Goal: Information Seeking & Learning: Learn about a topic

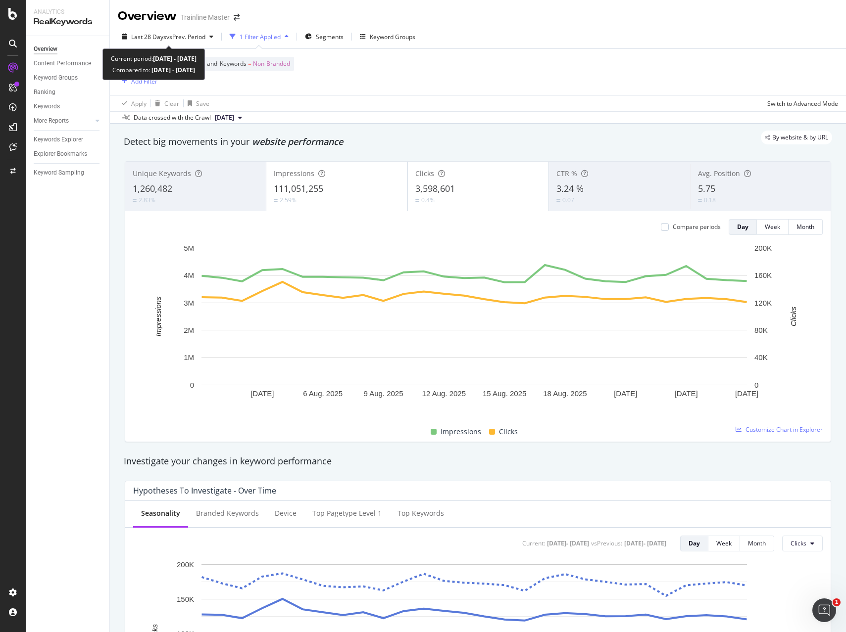
click at [188, 41] on div "Last 28 Days vs Prev. Period" at bounding box center [167, 36] width 99 height 15
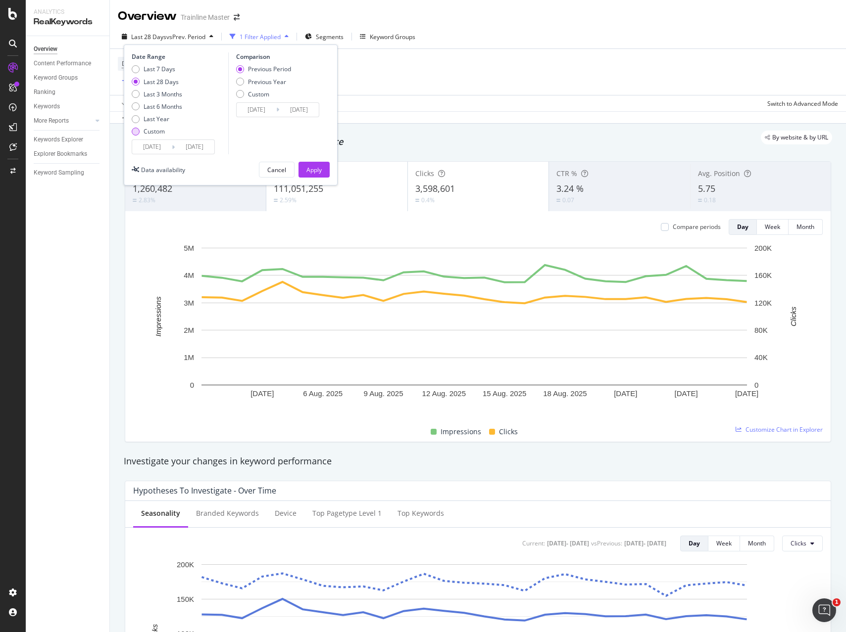
click at [157, 131] on div "Custom" at bounding box center [154, 131] width 21 height 8
click at [192, 146] on input "[DATE]" at bounding box center [195, 147] width 40 height 14
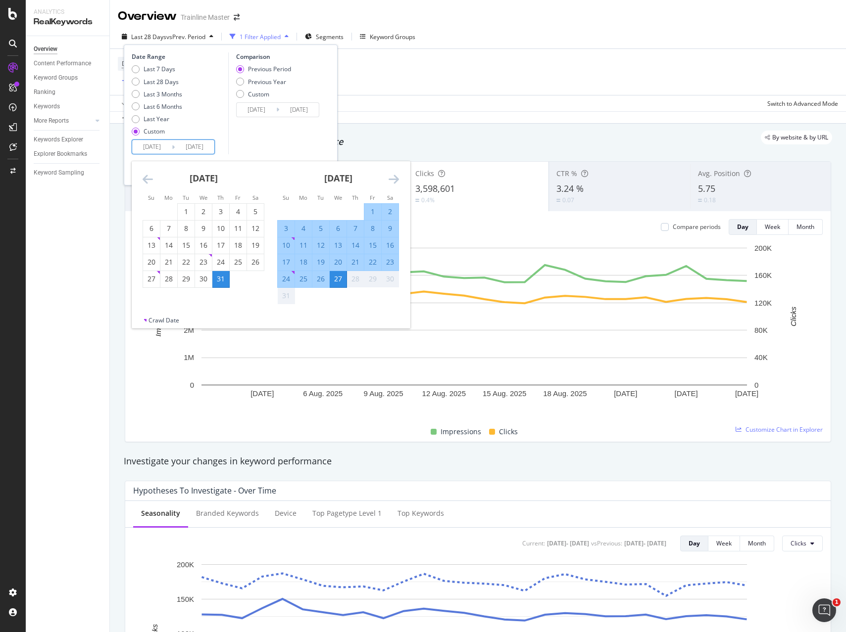
click at [144, 143] on input "[DATE]" at bounding box center [152, 147] width 40 height 14
click at [281, 281] on div "24" at bounding box center [286, 279] width 17 height 10
type input "[DATE]"
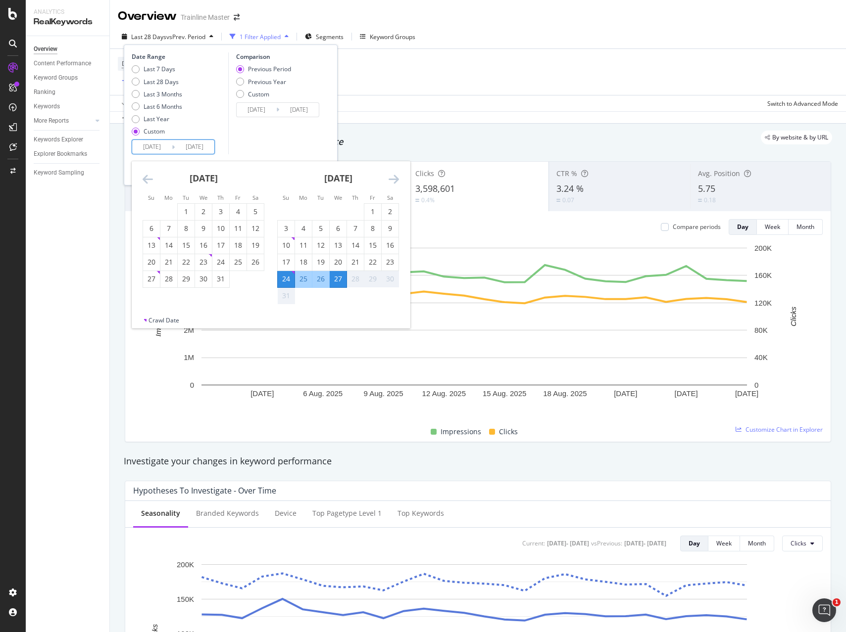
click at [340, 283] on div "27" at bounding box center [338, 279] width 17 height 10
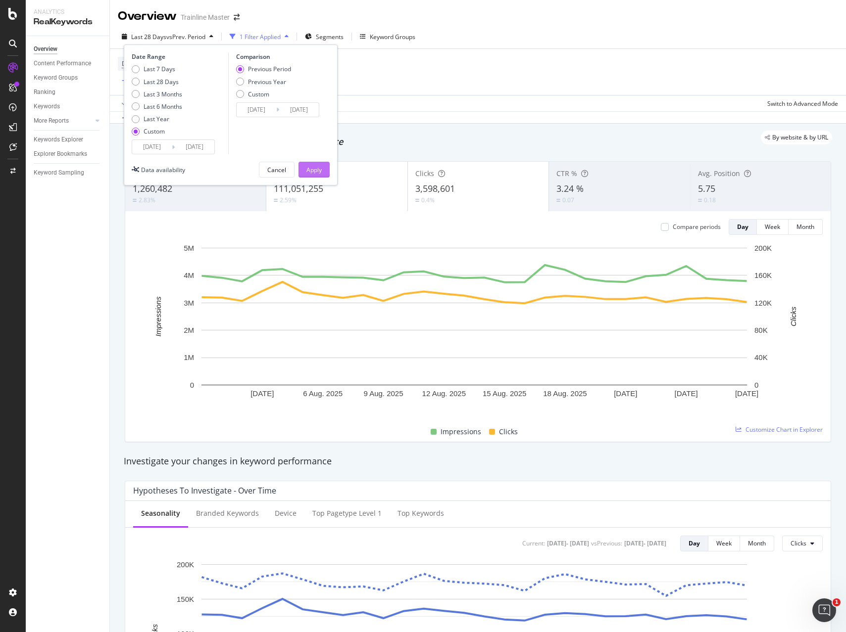
click at [307, 171] on div "Apply" at bounding box center [313, 170] width 15 height 8
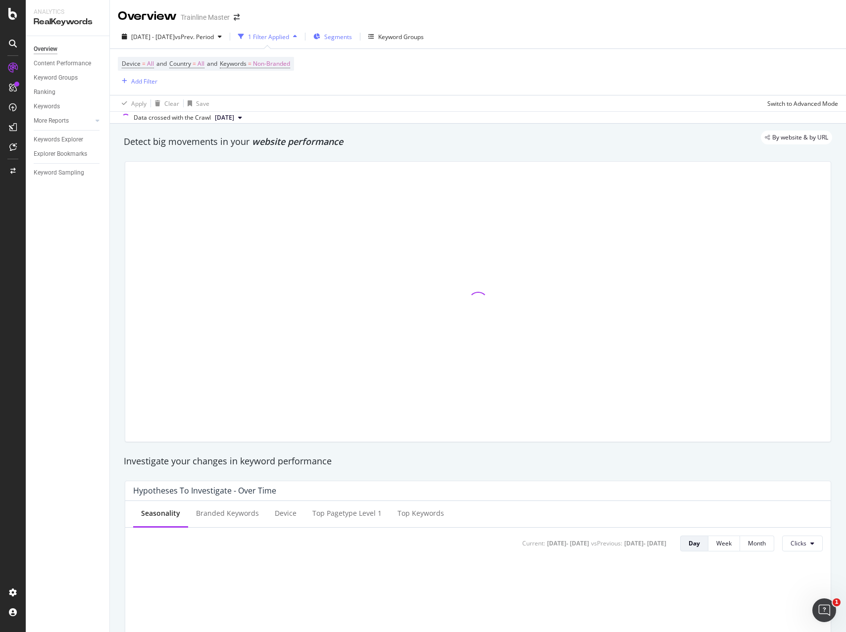
click at [352, 32] on div "Segments" at bounding box center [332, 36] width 39 height 15
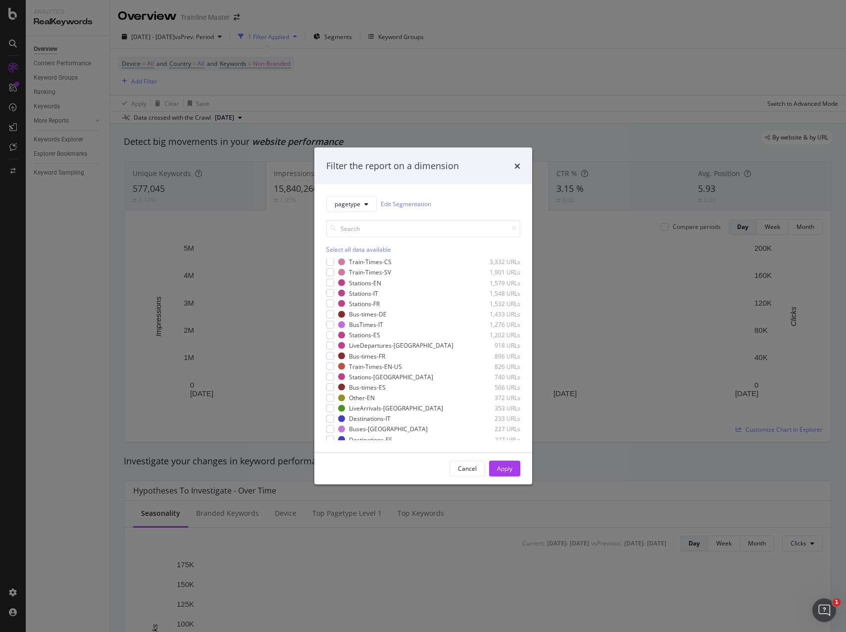
scroll to position [225, 0]
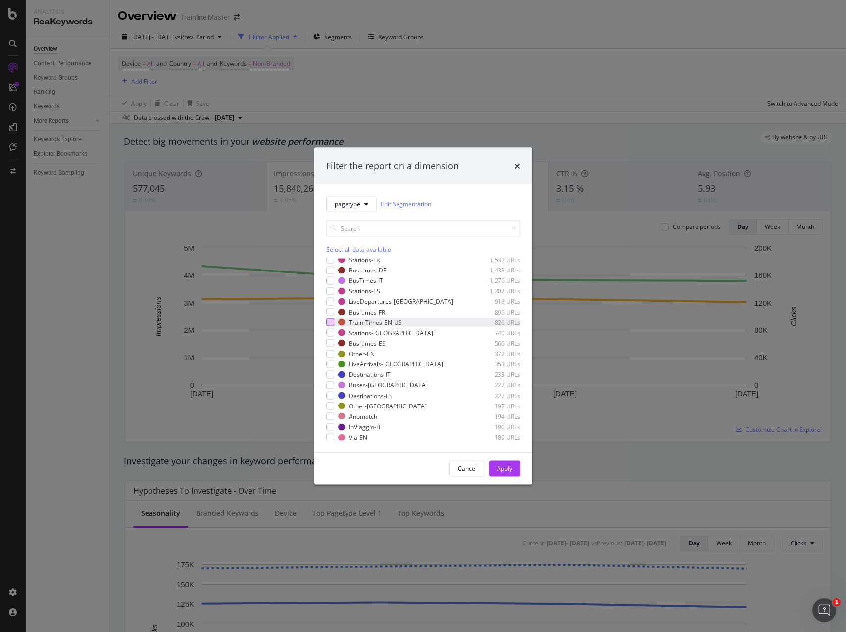
click at [331, 322] on div "modal" at bounding box center [330, 323] width 8 height 8
click at [498, 465] on div "Apply" at bounding box center [504, 469] width 15 height 8
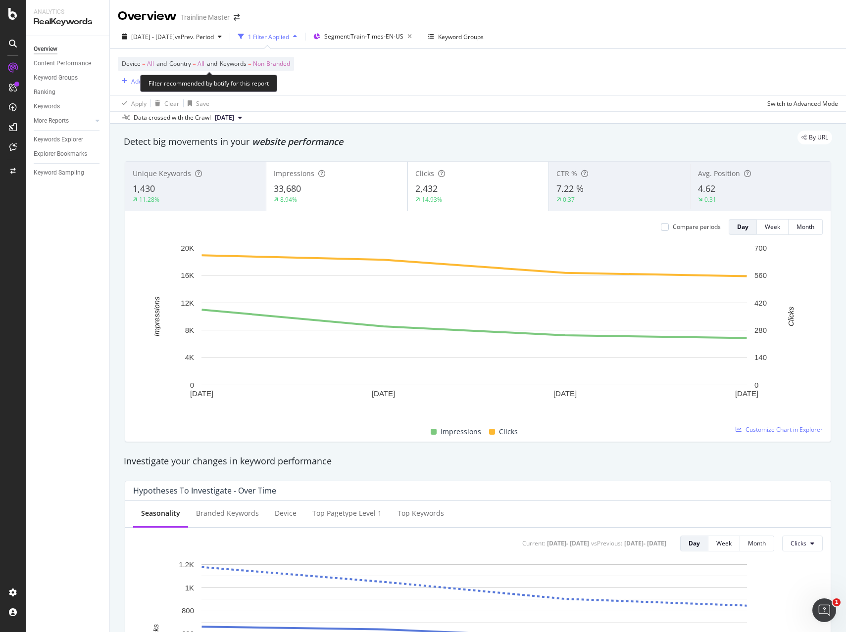
click at [194, 65] on span "Country = All" at bounding box center [186, 63] width 35 height 9
click at [195, 87] on div "All" at bounding box center [234, 87] width 109 height 16
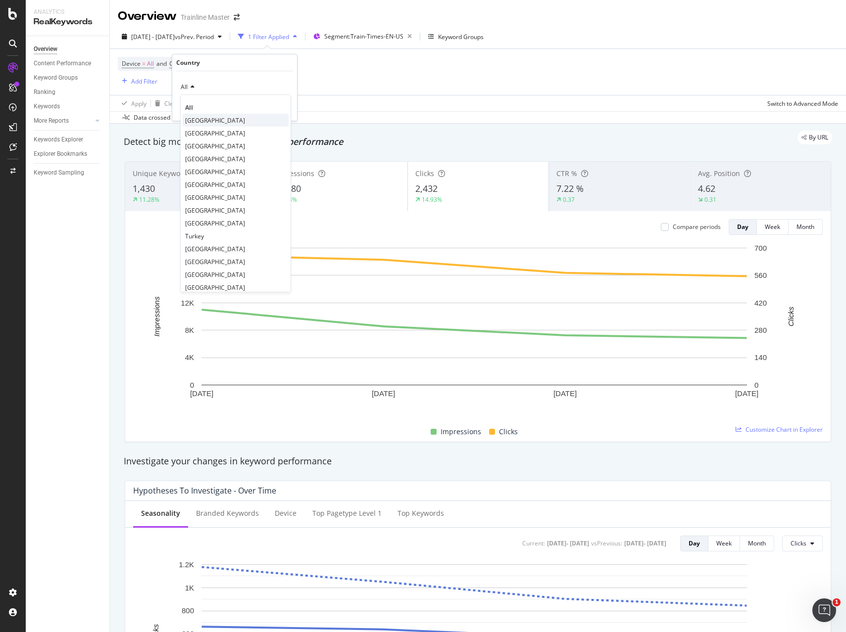
click at [211, 118] on span "[GEOGRAPHIC_DATA]" at bounding box center [215, 120] width 60 height 8
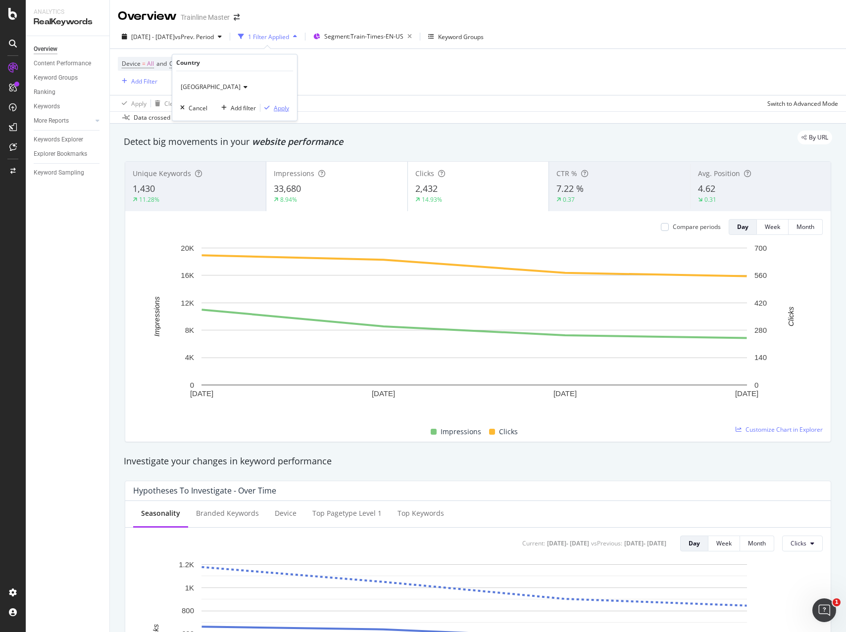
click at [275, 105] on div "Apply" at bounding box center [281, 108] width 15 height 8
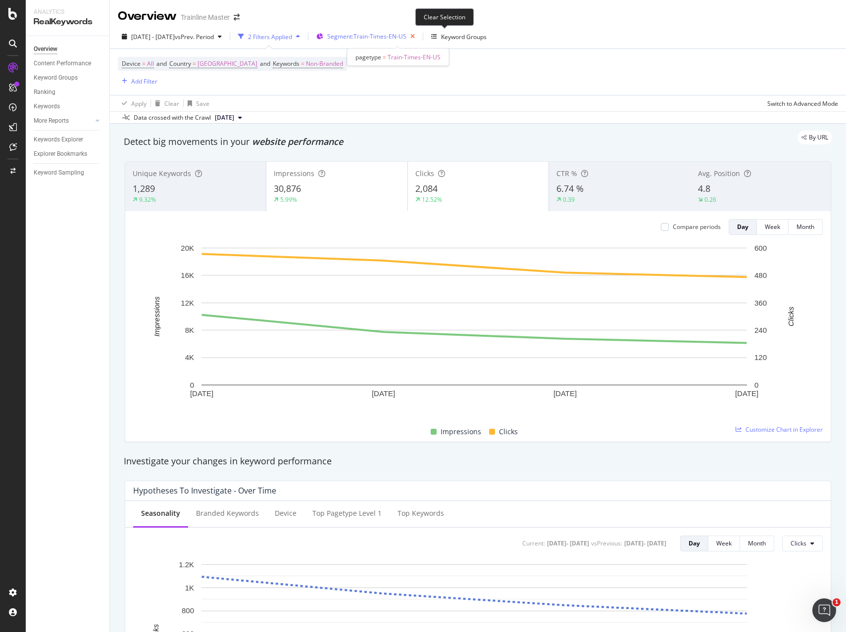
click at [419, 37] on icon "button" at bounding box center [412, 37] width 12 height 14
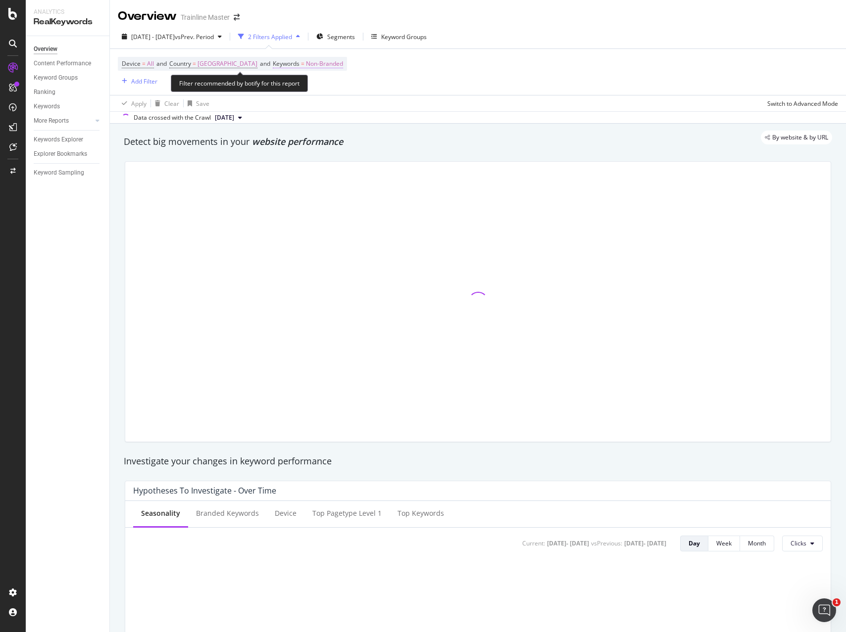
click at [330, 68] on span "Non-Branded" at bounding box center [324, 64] width 37 height 14
click at [336, 93] on div "Non-Branded" at bounding box center [322, 87] width 53 height 15
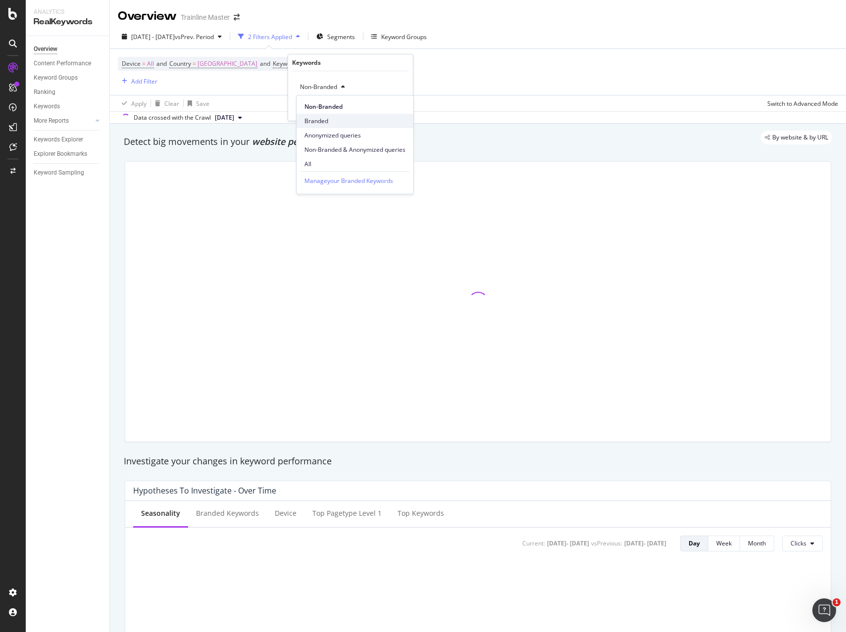
click at [325, 117] on span "Branded" at bounding box center [354, 121] width 101 height 9
click at [385, 109] on icon "button" at bounding box center [382, 108] width 5 height 6
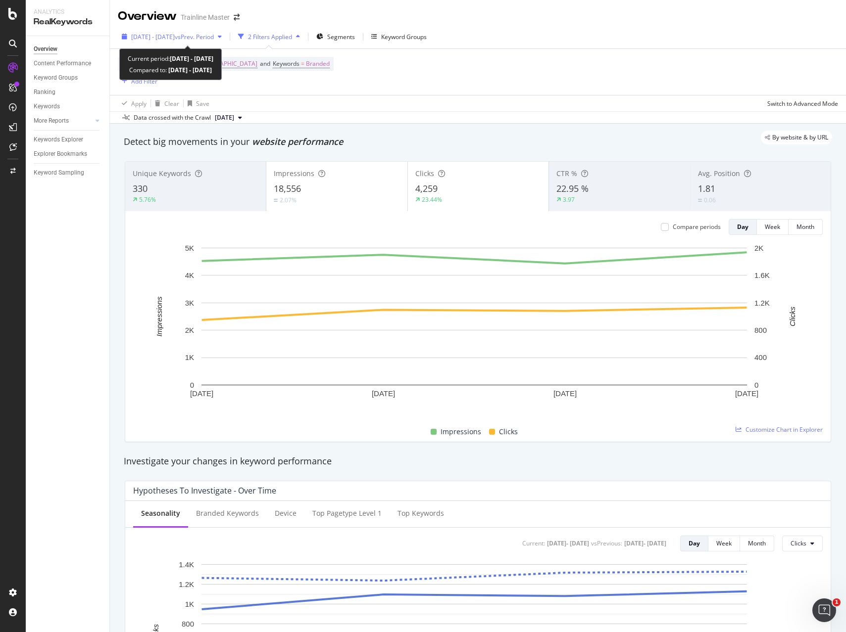
click at [214, 39] on span "vs Prev. Period" at bounding box center [194, 37] width 39 height 8
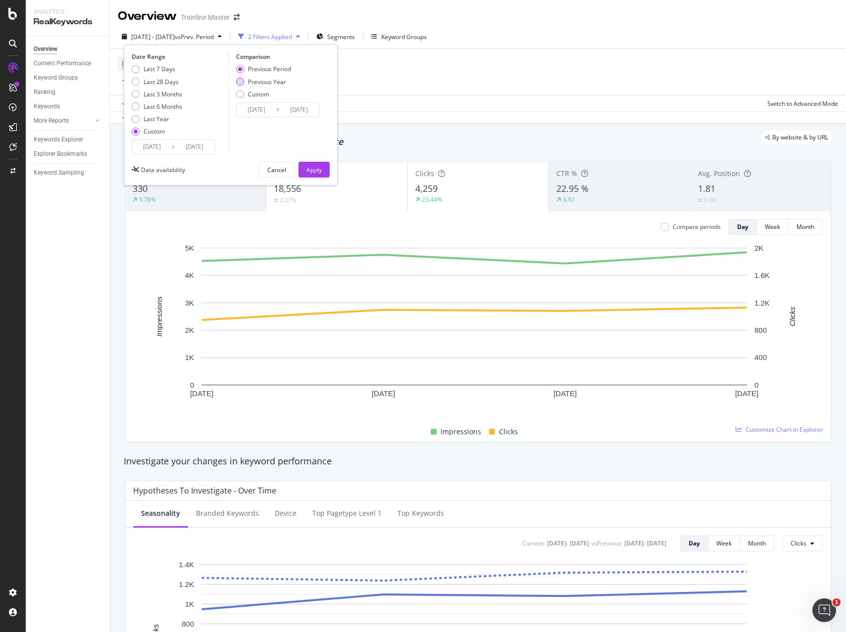
click at [241, 80] on div "Previous Year" at bounding box center [240, 82] width 8 height 8
type input "[DATE]"
click at [309, 170] on div "Apply" at bounding box center [313, 170] width 15 height 8
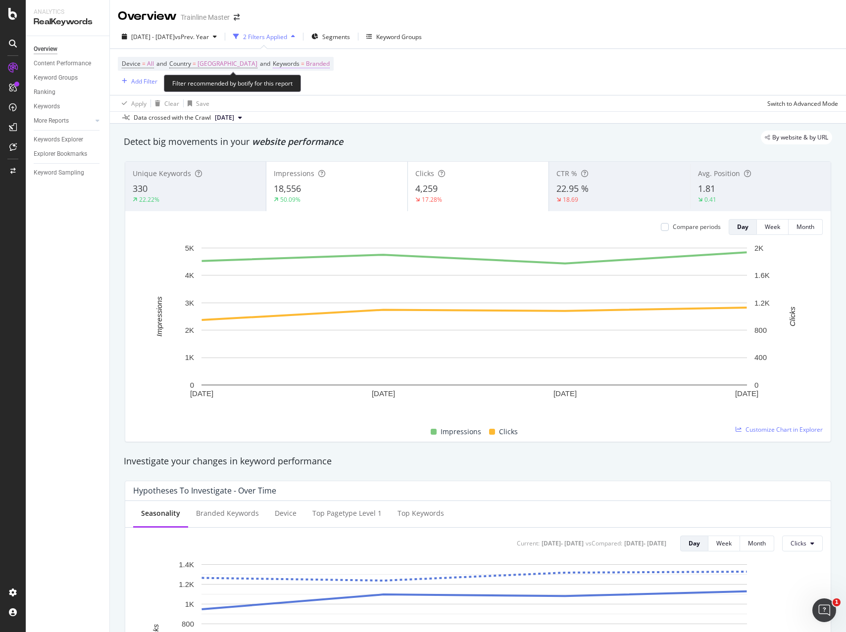
click at [330, 60] on span "Branded" at bounding box center [318, 64] width 24 height 14
click at [316, 91] on div "Branded" at bounding box center [316, 87] width 40 height 15
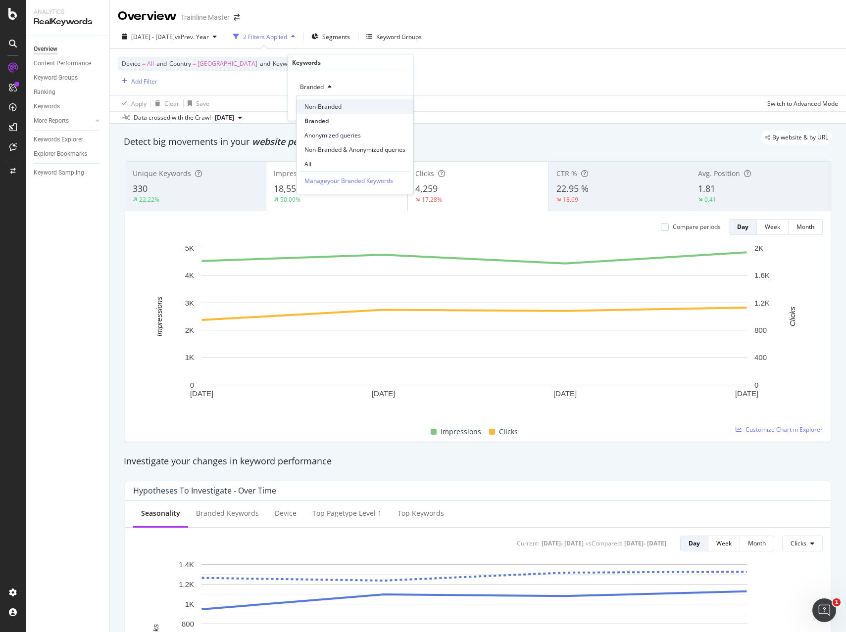
click at [317, 103] on span "Non-Branded" at bounding box center [354, 106] width 101 height 9
click at [391, 110] on div "Apply" at bounding box center [396, 108] width 15 height 8
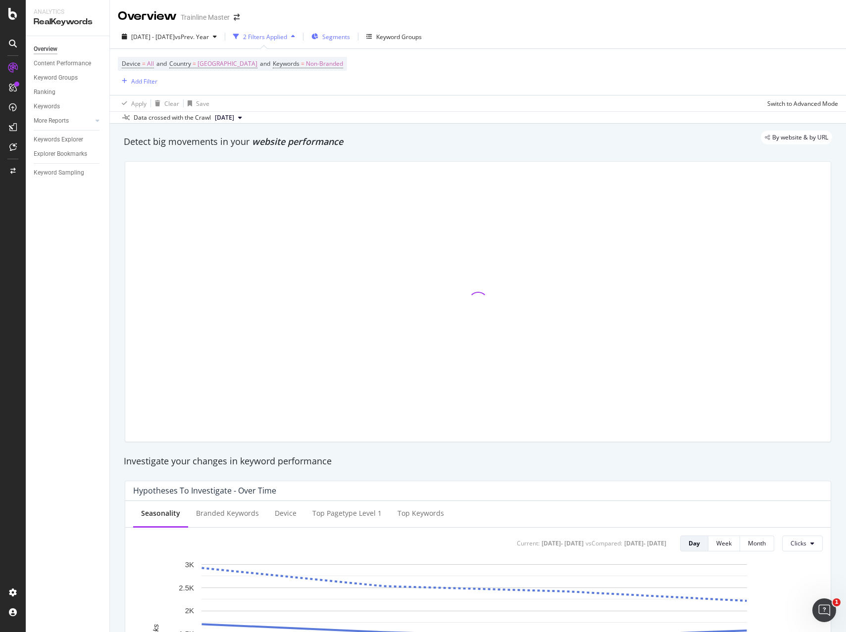
click at [350, 38] on span "Segments" at bounding box center [336, 37] width 28 height 8
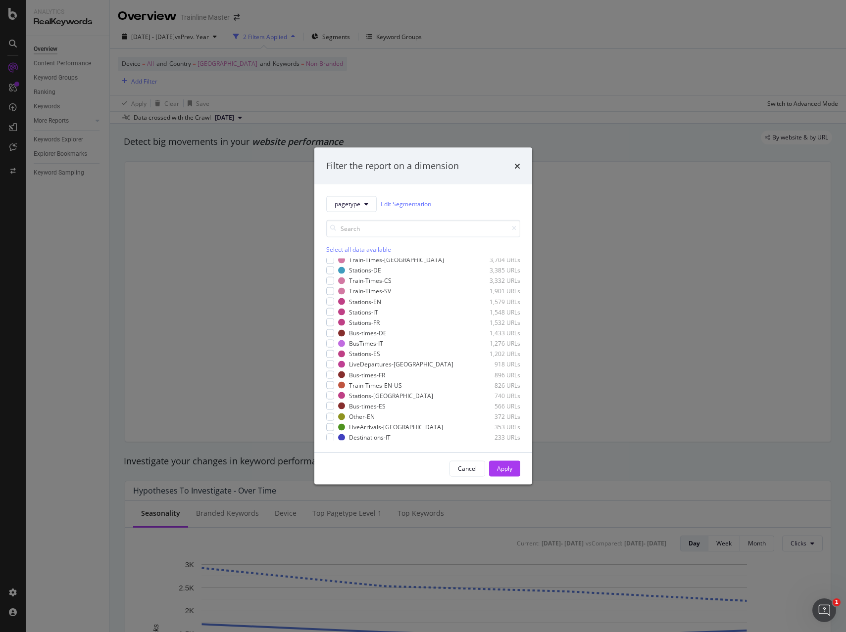
scroll to position [191, 0]
click at [333, 352] on div "Train-Times-EN-US 826 URLs" at bounding box center [423, 356] width 194 height 8
click at [520, 467] on button "Apply" at bounding box center [504, 469] width 31 height 16
